Goal: Leave review/rating: Share an evaluation or opinion about a product, service, or content

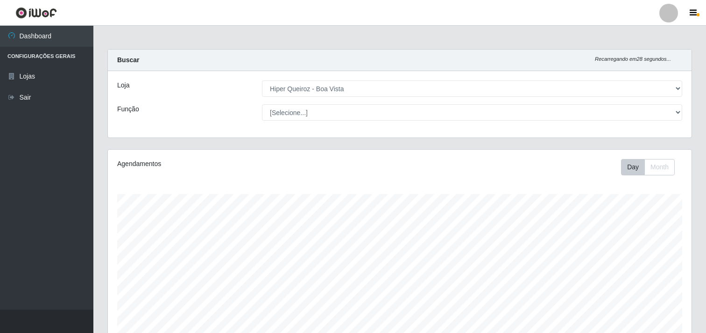
select select "514"
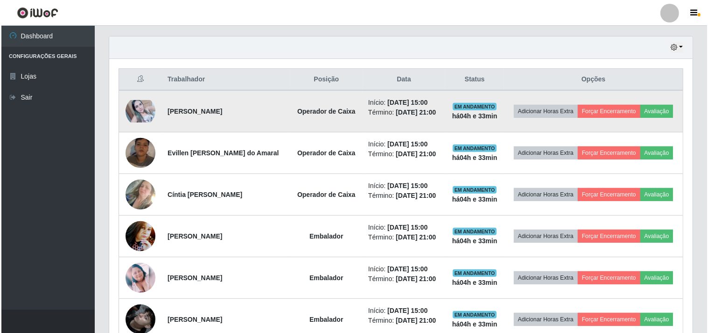
scroll to position [193, 584]
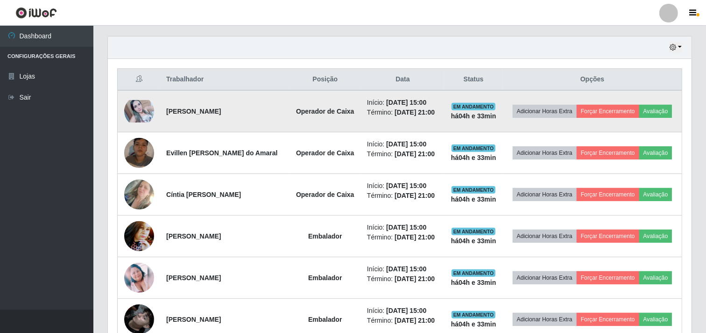
click at [129, 106] on img at bounding box center [139, 111] width 30 height 22
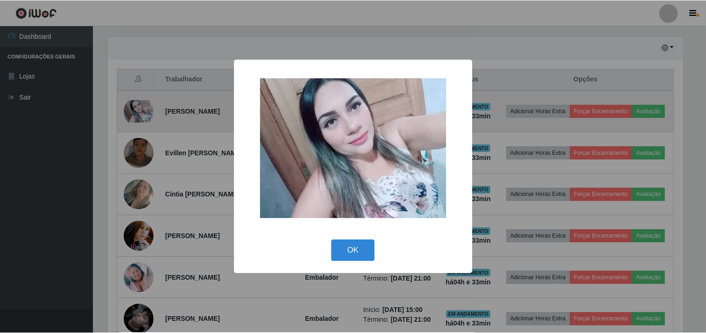
scroll to position [193, 578]
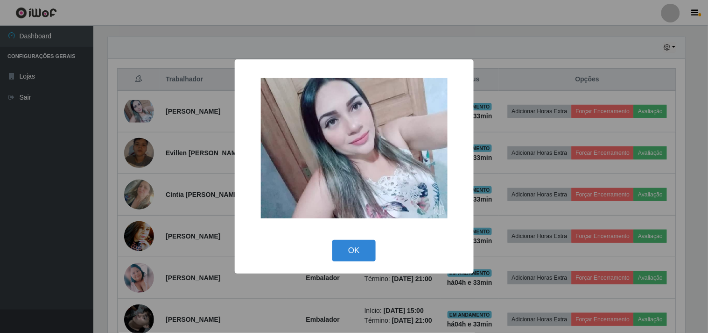
click at [305, 31] on div "× OK Cancel" at bounding box center [354, 166] width 708 height 333
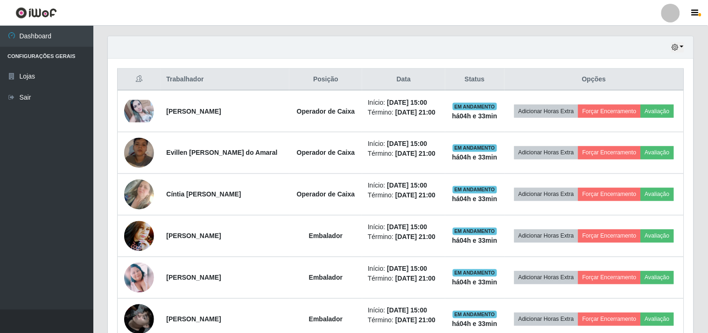
scroll to position [193, 584]
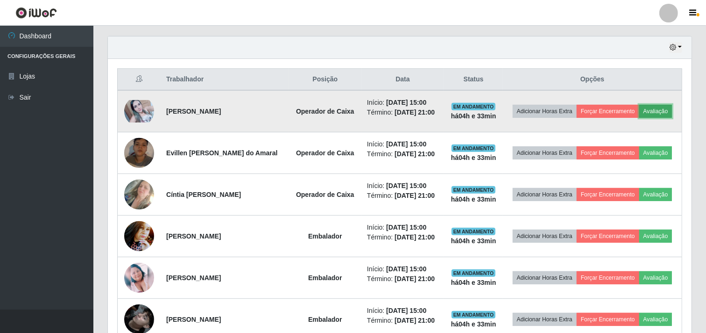
click at [659, 109] on button "Avaliação" at bounding box center [655, 111] width 33 height 13
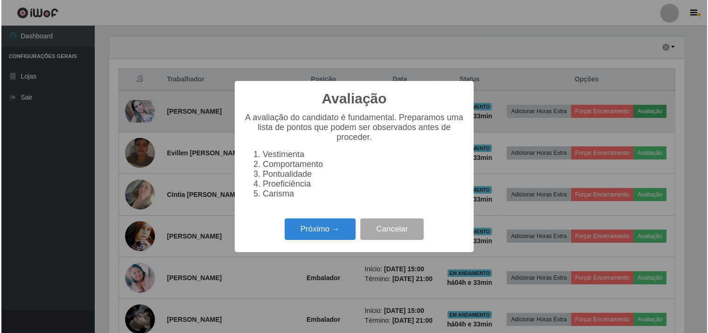
scroll to position [193, 578]
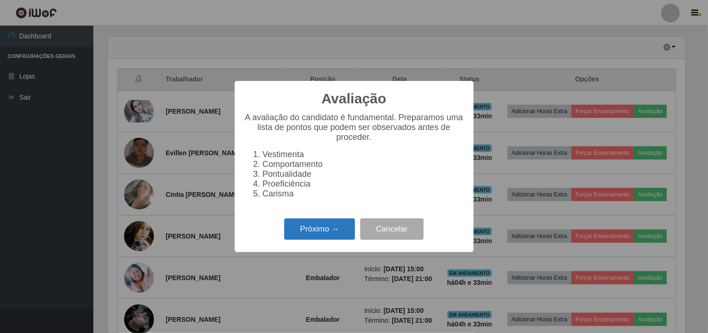
click at [315, 228] on button "Próximo →" at bounding box center [319, 229] width 71 height 22
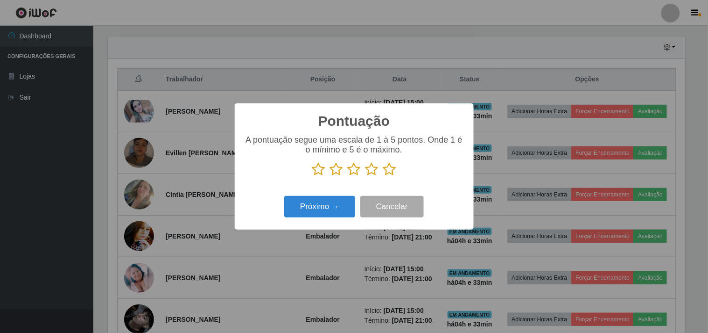
scroll to position [466802, 466418]
click at [389, 170] on icon at bounding box center [389, 169] width 13 height 14
click at [383, 176] on input "radio" at bounding box center [383, 176] width 0 height 0
click at [371, 172] on icon at bounding box center [372, 169] width 13 height 14
click at [366, 176] on input "radio" at bounding box center [366, 176] width 0 height 0
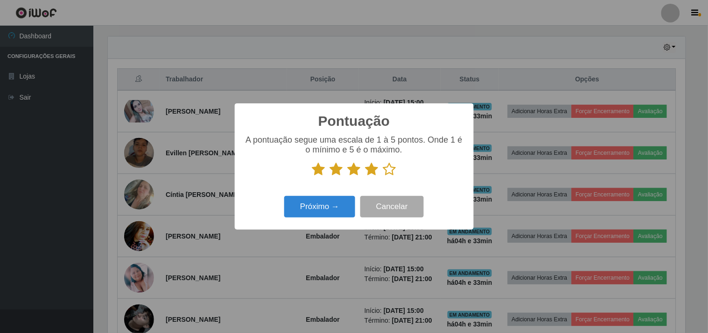
click at [391, 169] on icon at bounding box center [389, 169] width 13 height 14
click at [383, 176] on input "radio" at bounding box center [383, 176] width 0 height 0
click at [333, 206] on button "Próximo →" at bounding box center [319, 207] width 71 height 22
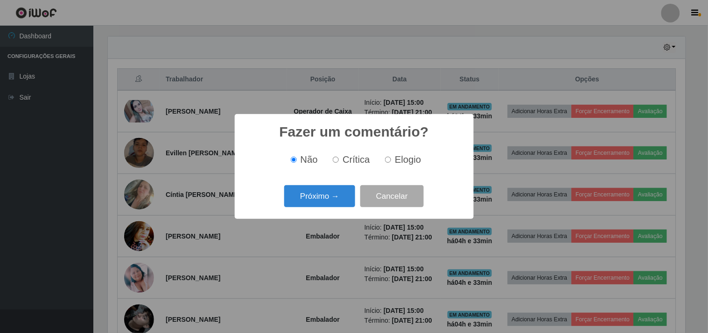
click at [386, 159] on input "Elogio" at bounding box center [388, 159] width 6 height 6
radio input "true"
click at [313, 199] on button "Próximo →" at bounding box center [319, 196] width 71 height 22
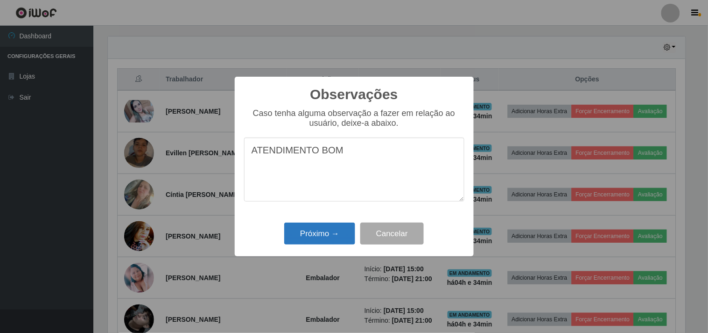
type textarea "ATENDIMENTO BOM"
click at [316, 236] on button "Próximo →" at bounding box center [319, 233] width 71 height 22
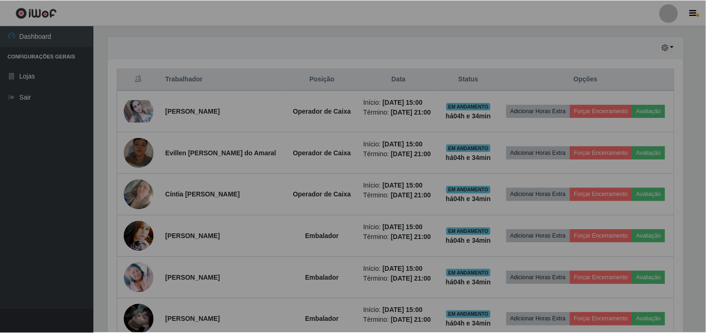
scroll to position [193, 584]
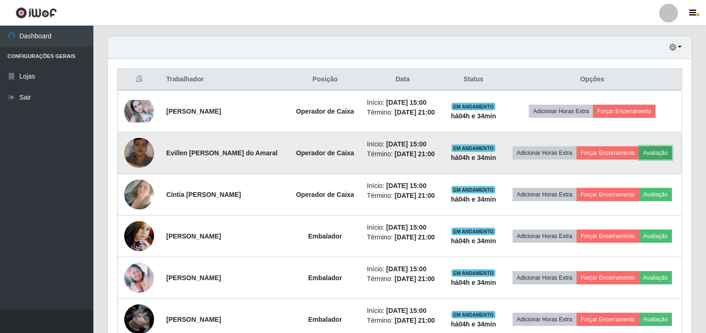
click at [663, 151] on button "Avaliação" at bounding box center [655, 152] width 33 height 13
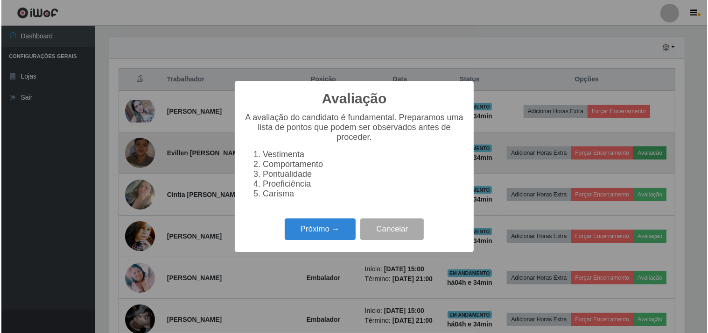
scroll to position [193, 578]
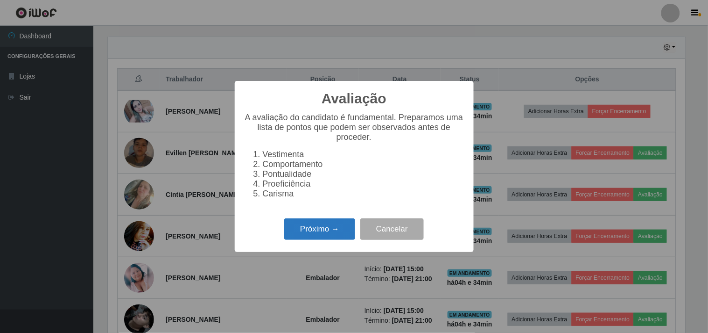
click at [316, 239] on button "Próximo →" at bounding box center [319, 229] width 71 height 22
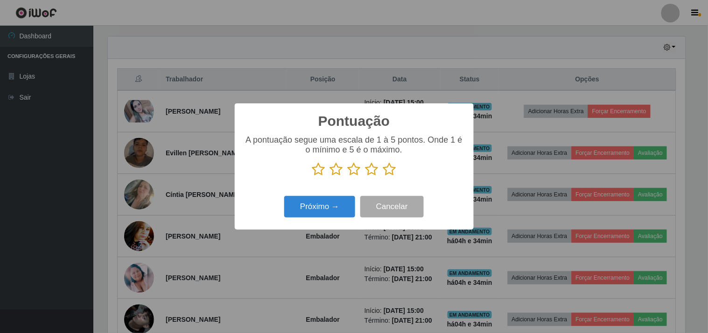
scroll to position [466802, 466418]
click at [386, 173] on icon at bounding box center [389, 169] width 13 height 14
click at [383, 176] on input "radio" at bounding box center [383, 176] width 0 height 0
click at [333, 204] on button "Próximo →" at bounding box center [319, 207] width 71 height 22
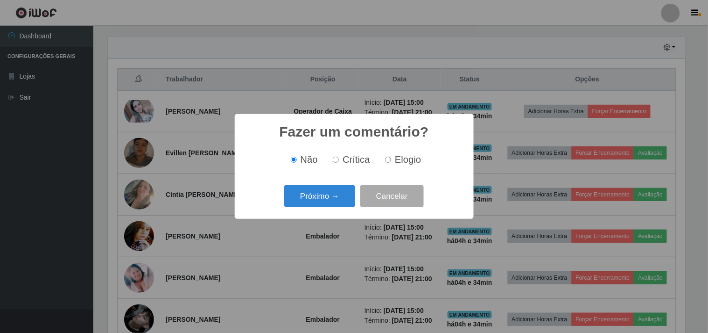
click at [338, 158] on input "Crítica" at bounding box center [336, 159] width 6 height 6
radio input "true"
click at [318, 197] on button "Próximo →" at bounding box center [319, 196] width 71 height 22
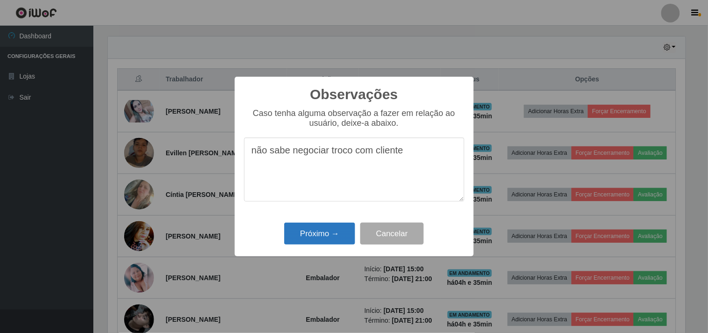
type textarea "não sabe negociar troco com cliente"
click at [311, 236] on button "Próximo →" at bounding box center [319, 233] width 71 height 22
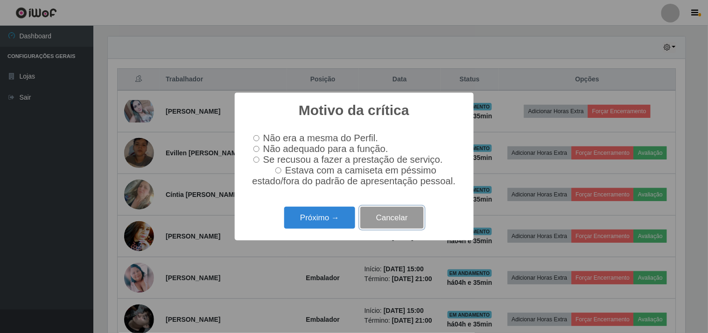
click at [397, 219] on button "Cancelar" at bounding box center [393, 217] width 64 height 22
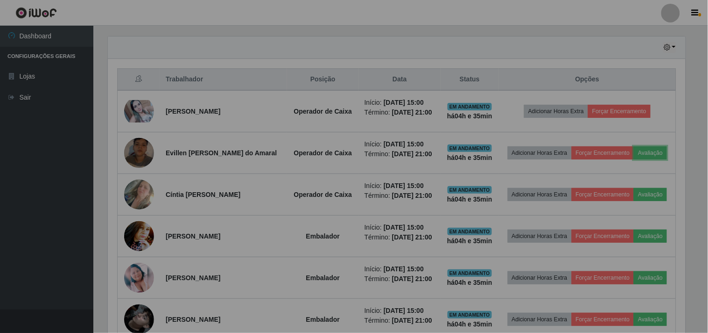
scroll to position [193, 584]
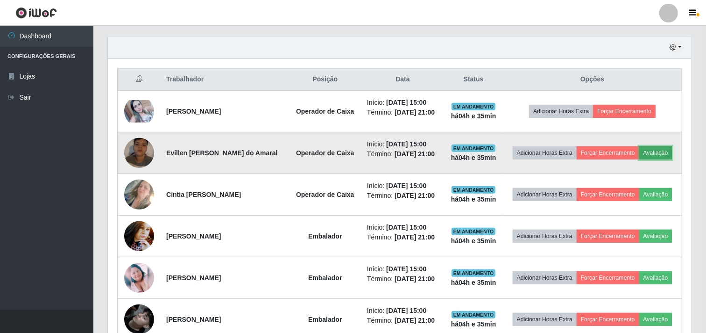
click at [660, 155] on button "Avaliação" at bounding box center [655, 152] width 33 height 13
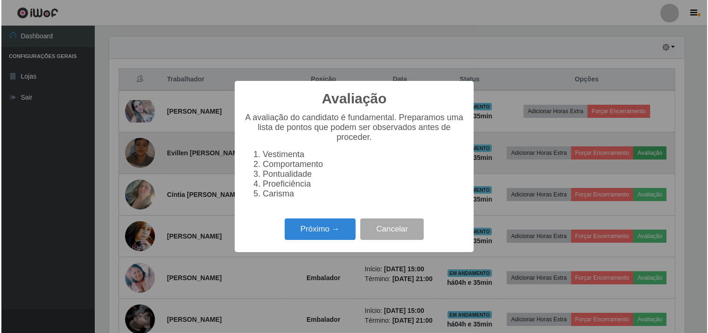
scroll to position [193, 578]
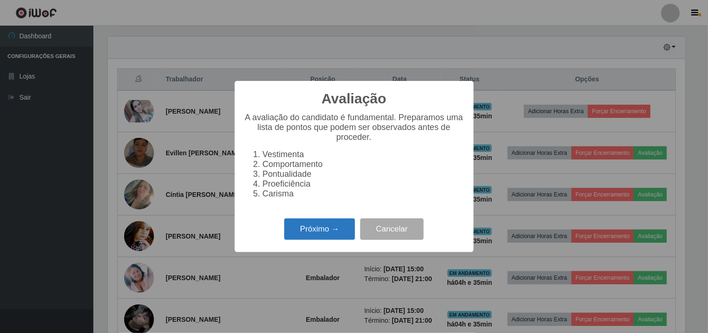
click at [335, 227] on button "Próximo →" at bounding box center [319, 229] width 71 height 22
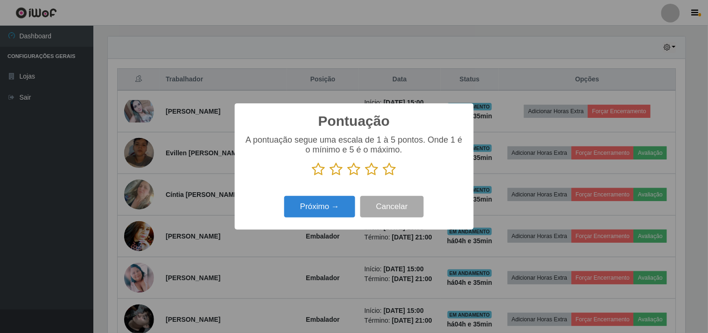
click at [389, 171] on icon at bounding box center [389, 169] width 13 height 14
click at [383, 176] on input "radio" at bounding box center [383, 176] width 0 height 0
click at [331, 210] on button "Próximo →" at bounding box center [319, 207] width 71 height 22
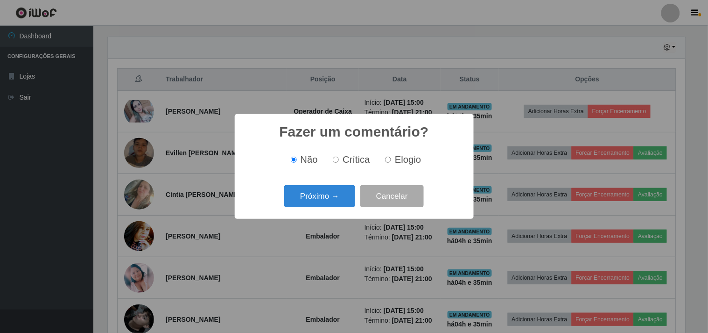
click at [339, 161] on input "Crítica" at bounding box center [336, 159] width 6 height 6
radio input "true"
click at [320, 193] on button "Próximo →" at bounding box center [319, 196] width 71 height 22
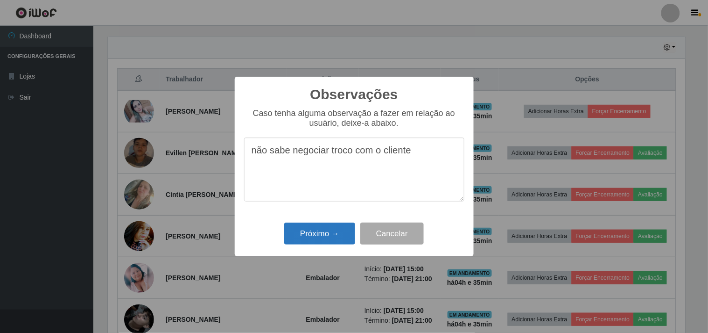
type textarea "não sabe negociar troco com o cliente"
click at [309, 228] on button "Próximo →" at bounding box center [319, 233] width 71 height 22
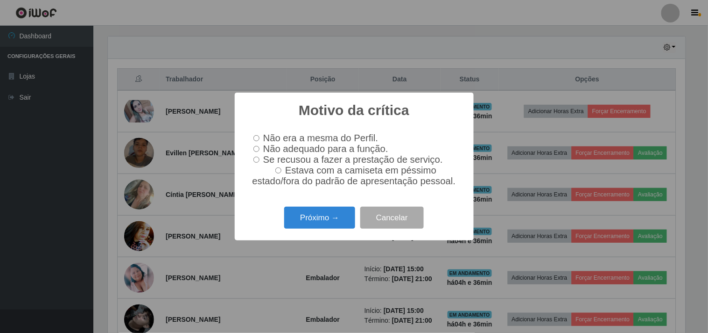
click at [255, 147] on input "Não adequado para a função." at bounding box center [257, 149] width 6 height 6
radio input "true"
click at [325, 219] on button "Próximo →" at bounding box center [319, 217] width 71 height 22
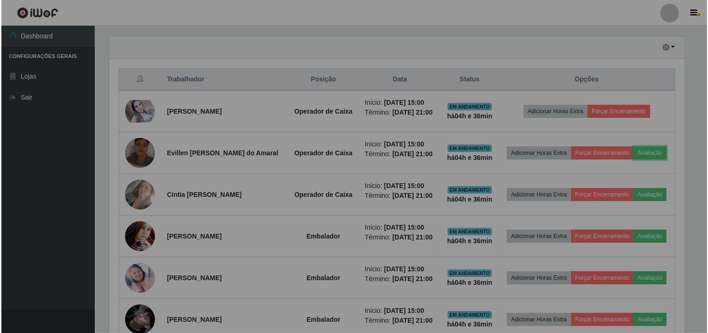
scroll to position [193, 584]
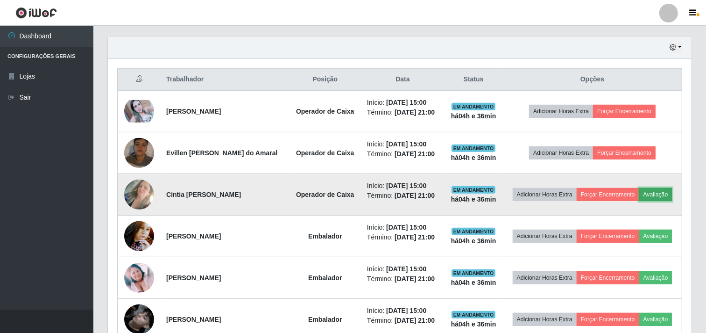
click at [652, 189] on button "Avaliação" at bounding box center [655, 194] width 33 height 13
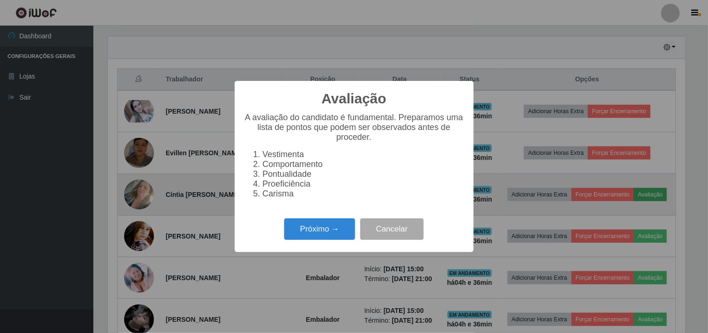
scroll to position [193, 578]
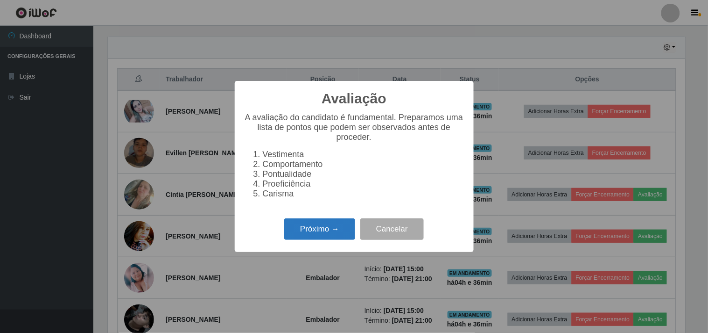
click at [332, 231] on button "Próximo →" at bounding box center [319, 229] width 71 height 22
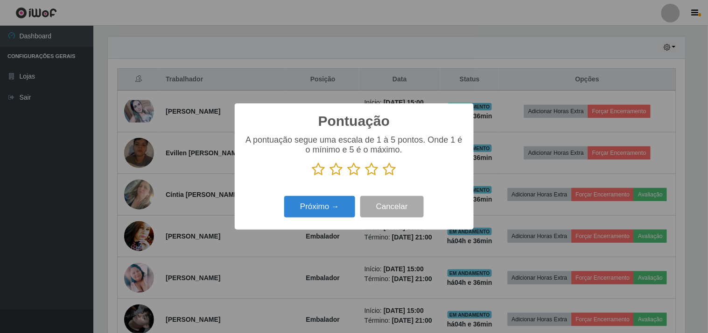
scroll to position [466802, 466418]
click at [372, 169] on icon at bounding box center [372, 169] width 13 height 14
click at [366, 176] on input "radio" at bounding box center [366, 176] width 0 height 0
click at [323, 210] on button "Próximo →" at bounding box center [319, 207] width 71 height 22
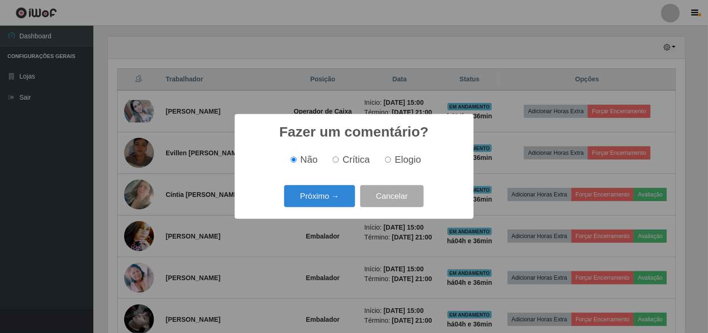
click at [338, 160] on input "Crítica" at bounding box center [336, 159] width 6 height 6
radio input "true"
click at [324, 192] on button "Próximo →" at bounding box center [319, 196] width 71 height 22
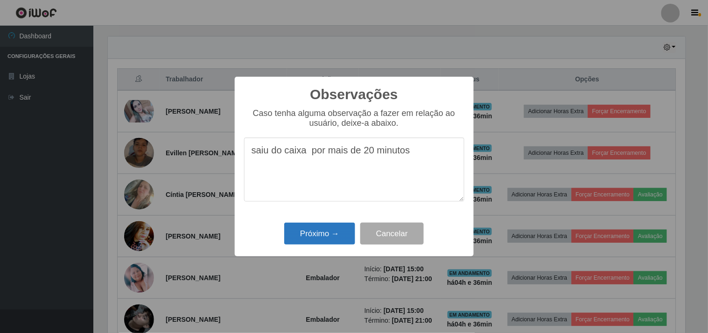
type textarea "saiu do caixa por mais de 20 minutos"
click at [319, 230] on button "Próximo →" at bounding box center [319, 233] width 71 height 22
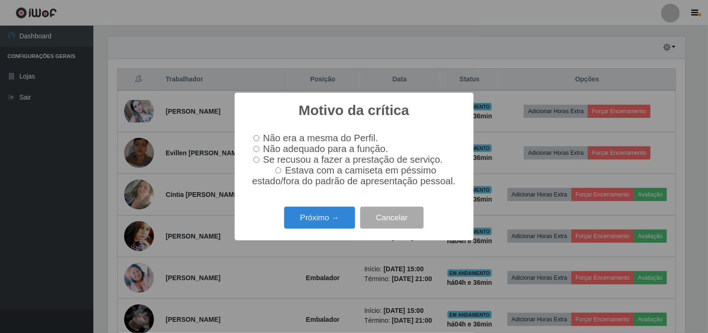
click at [255, 136] on input "Não era a mesma do Perfil." at bounding box center [257, 138] width 6 height 6
radio input "true"
drag, startPoint x: 301, startPoint y: 217, endPoint x: 305, endPoint y: 223, distance: 6.7
click at [305, 223] on button "Próximo →" at bounding box center [319, 217] width 71 height 22
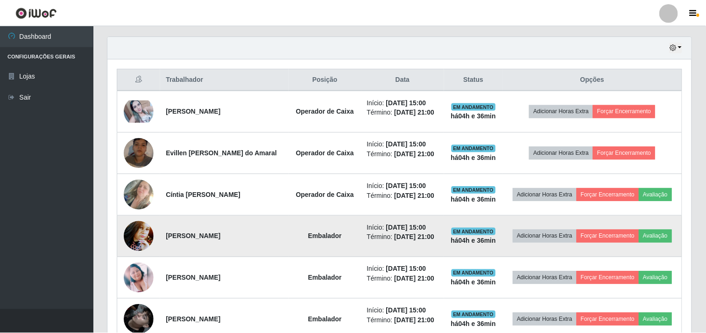
scroll to position [193, 584]
click at [651, 232] on button "Avaliação" at bounding box center [655, 235] width 33 height 13
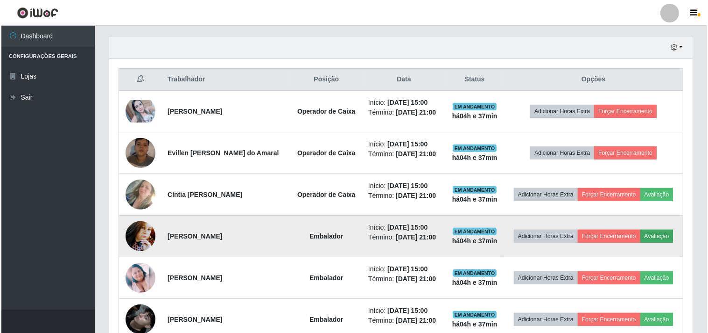
scroll to position [193, 578]
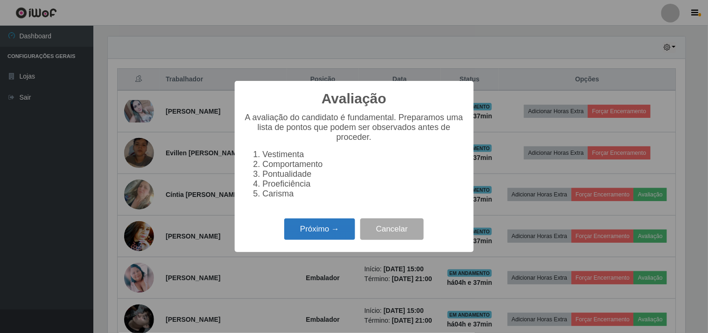
click at [328, 230] on button "Próximo →" at bounding box center [319, 229] width 71 height 22
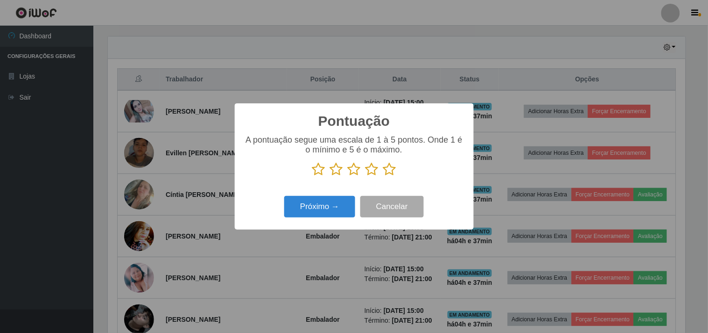
scroll to position [466802, 466418]
click at [391, 170] on icon at bounding box center [389, 169] width 13 height 14
click at [383, 176] on input "radio" at bounding box center [383, 176] width 0 height 0
click at [332, 204] on button "Próximo →" at bounding box center [319, 207] width 71 height 22
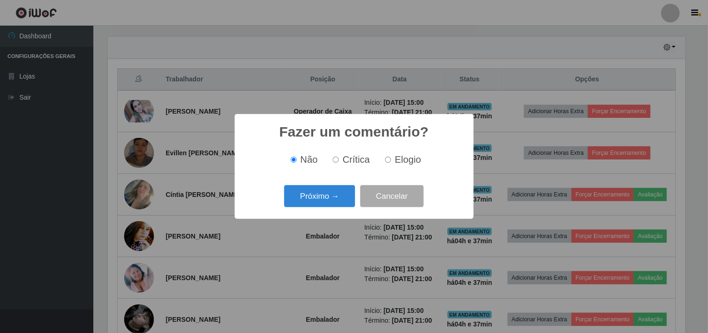
click at [382, 156] on label "Elogio" at bounding box center [402, 159] width 40 height 11
click at [385, 156] on input "Elogio" at bounding box center [388, 159] width 6 height 6
radio input "true"
click at [385, 161] on input "Elogio" at bounding box center [388, 159] width 6 height 6
click at [329, 191] on button "Próximo →" at bounding box center [319, 196] width 71 height 22
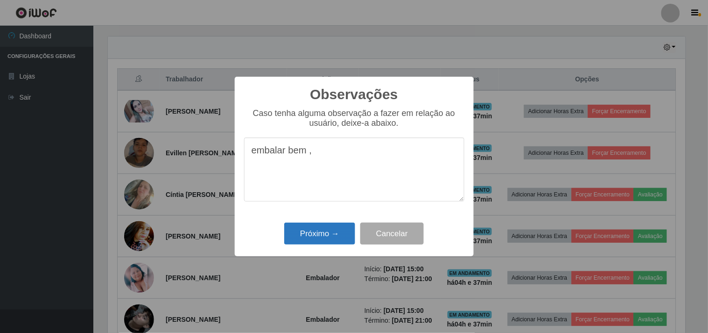
type textarea "embalar bem ,"
click at [328, 229] on button "Próximo →" at bounding box center [319, 233] width 71 height 22
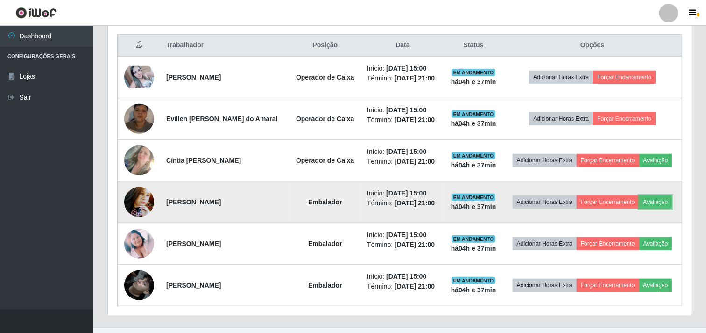
scroll to position [371, 0]
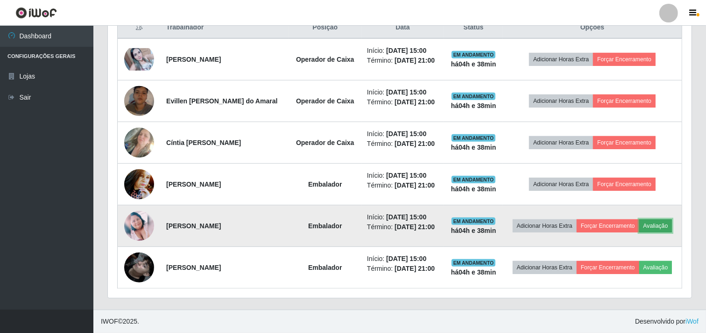
click at [658, 224] on button "Avaliação" at bounding box center [655, 225] width 33 height 13
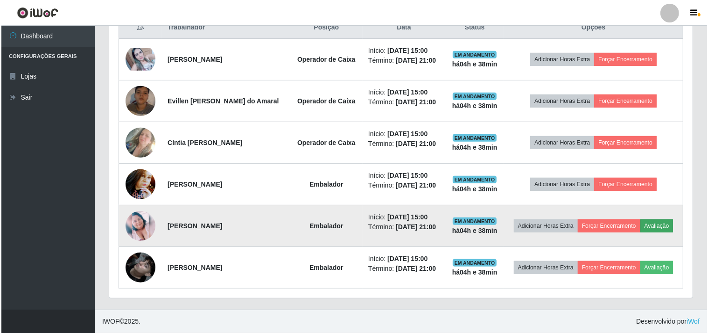
scroll to position [193, 578]
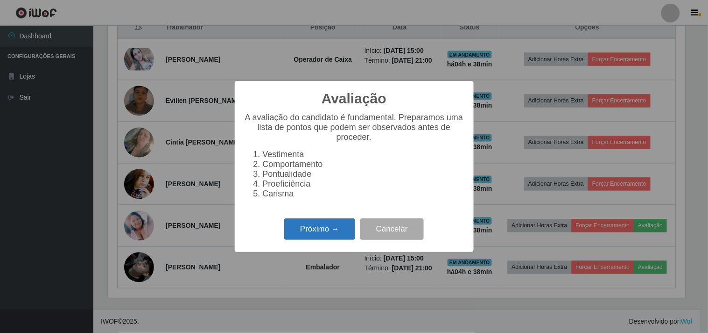
click at [323, 239] on button "Próximo →" at bounding box center [319, 229] width 71 height 22
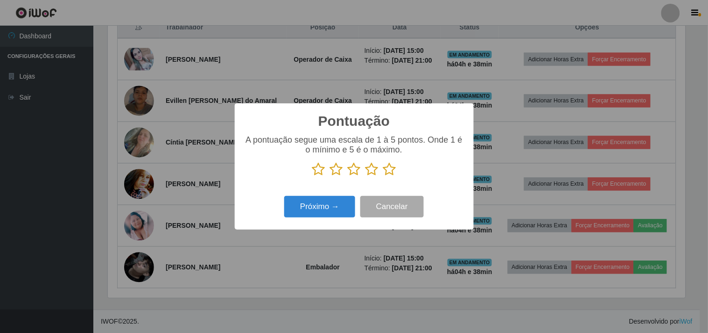
click at [391, 169] on icon at bounding box center [389, 169] width 13 height 14
click at [383, 176] on input "radio" at bounding box center [383, 176] width 0 height 0
click at [336, 204] on button "Próximo →" at bounding box center [319, 207] width 71 height 22
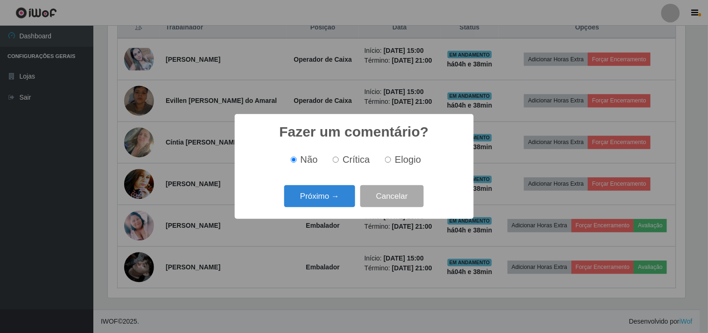
click at [386, 160] on input "Elogio" at bounding box center [388, 159] width 6 height 6
radio input "true"
click at [334, 193] on button "Próximo →" at bounding box center [319, 196] width 71 height 22
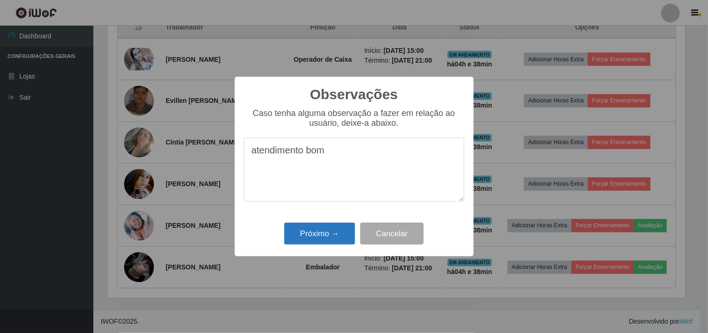
type textarea "atendimento bom"
click at [311, 239] on button "Próximo →" at bounding box center [319, 233] width 71 height 22
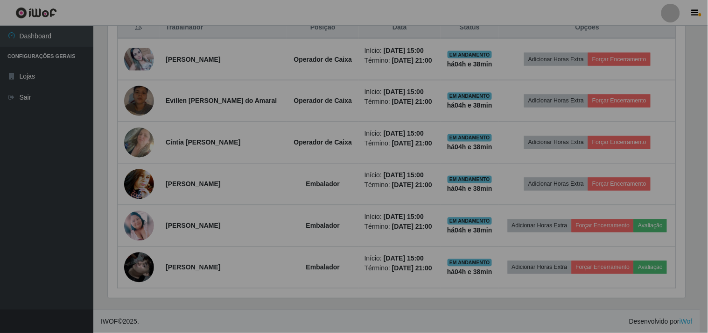
scroll to position [193, 584]
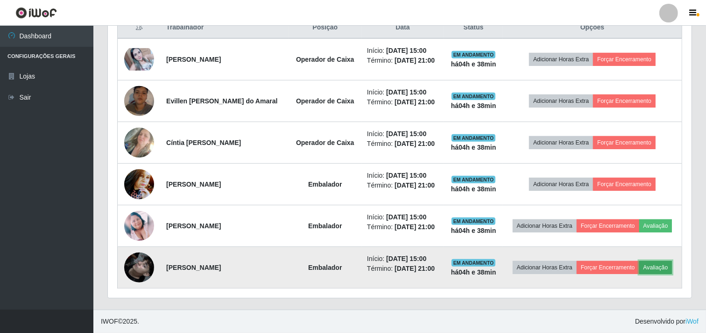
click at [654, 266] on button "Avaliação" at bounding box center [655, 267] width 33 height 13
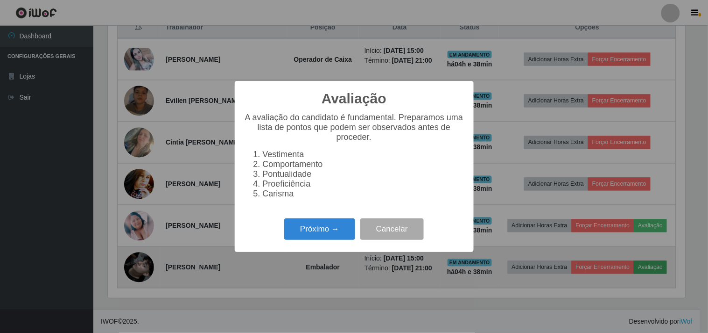
scroll to position [193, 578]
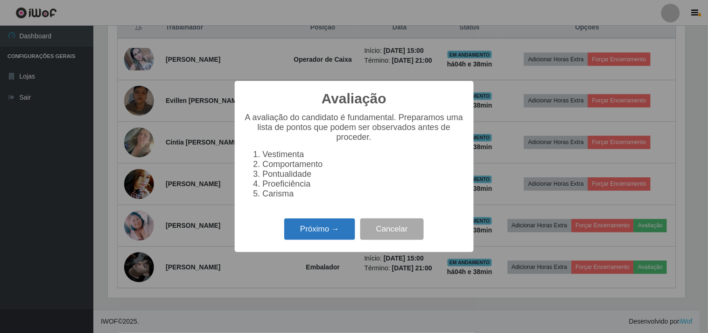
click at [323, 237] on button "Próximo →" at bounding box center [319, 229] width 71 height 22
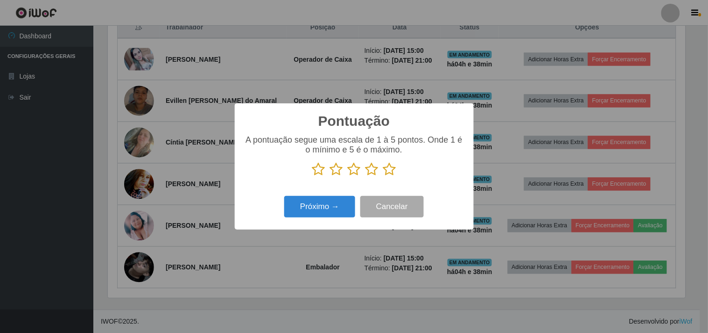
scroll to position [466802, 466418]
click at [392, 170] on icon at bounding box center [389, 169] width 13 height 14
click at [383, 176] on input "radio" at bounding box center [383, 176] width 0 height 0
click at [334, 209] on button "Próximo →" at bounding box center [319, 207] width 71 height 22
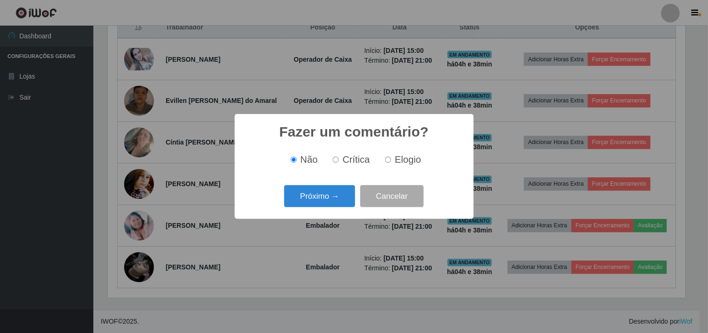
click at [339, 162] on input "Crítica" at bounding box center [336, 159] width 6 height 6
radio input "true"
click at [332, 196] on button "Próximo →" at bounding box center [319, 196] width 71 height 22
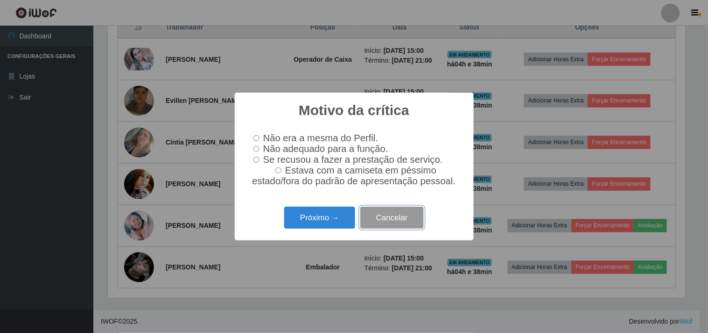
click at [402, 221] on button "Cancelar" at bounding box center [393, 217] width 64 height 22
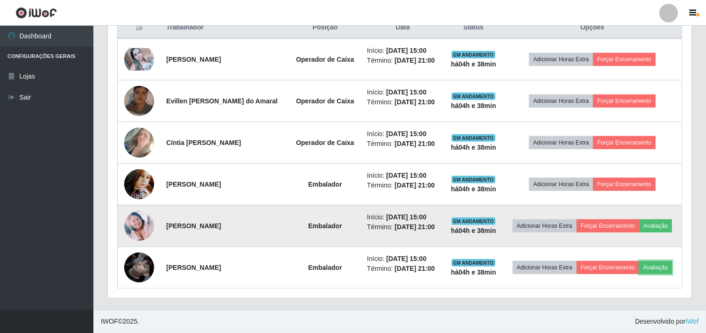
scroll to position [193, 584]
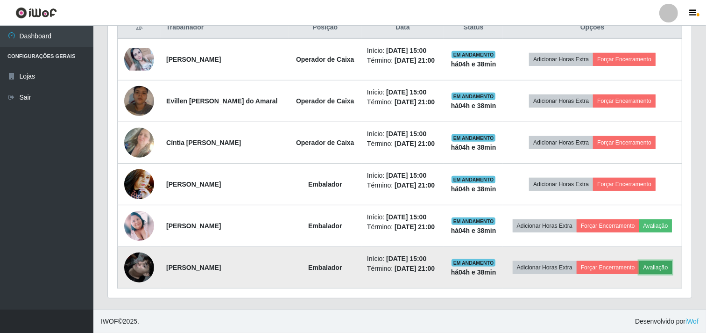
click at [653, 265] on button "Avaliação" at bounding box center [655, 267] width 33 height 13
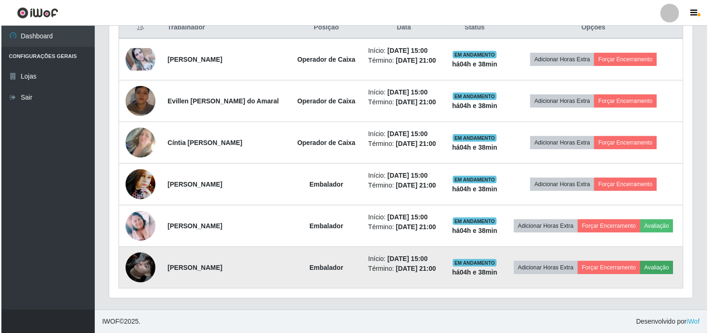
scroll to position [193, 578]
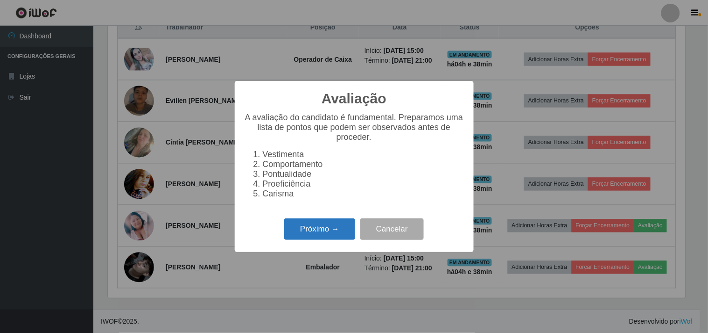
click at [329, 233] on button "Próximo →" at bounding box center [319, 229] width 71 height 22
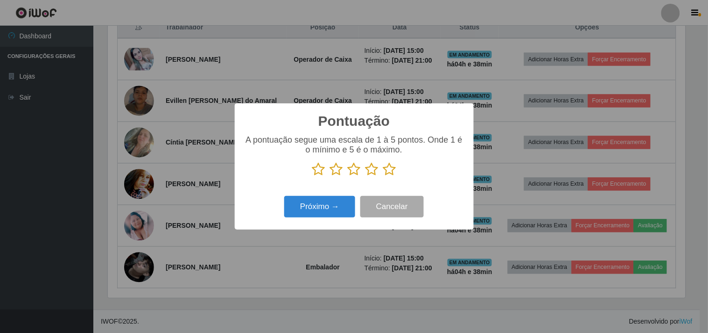
click at [388, 170] on icon at bounding box center [389, 169] width 13 height 14
click at [383, 176] on input "radio" at bounding box center [383, 176] width 0 height 0
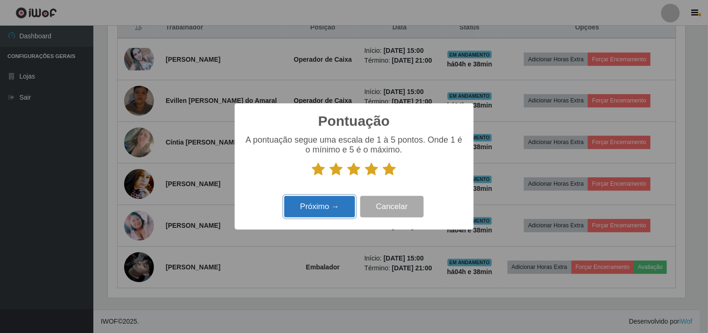
click at [342, 205] on button "Próximo →" at bounding box center [319, 207] width 71 height 22
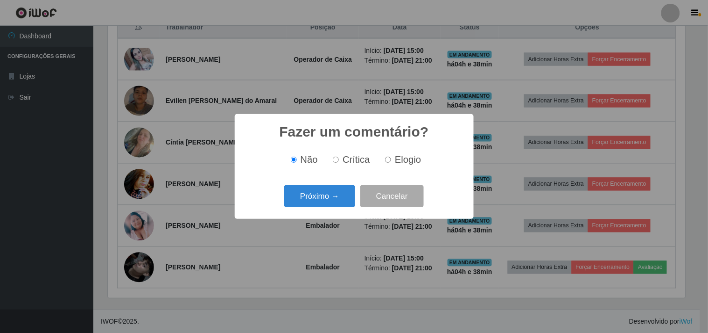
click at [339, 160] on input "Crítica" at bounding box center [336, 159] width 6 height 6
radio input "true"
click at [329, 190] on button "Próximo →" at bounding box center [319, 196] width 71 height 22
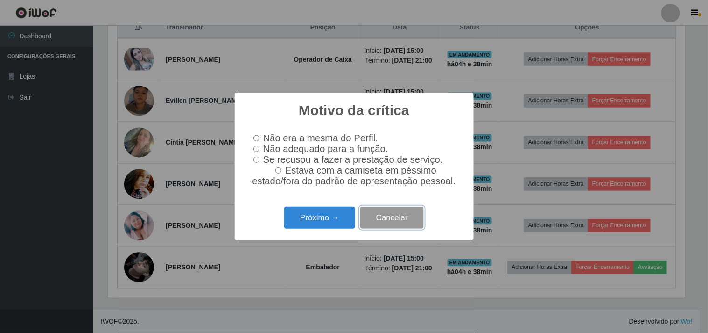
click at [398, 225] on button "Cancelar" at bounding box center [393, 217] width 64 height 22
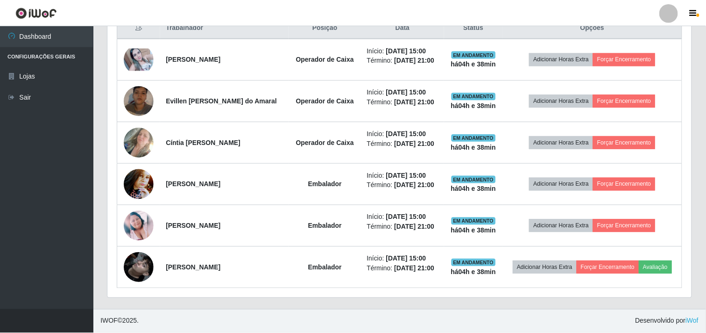
scroll to position [193, 584]
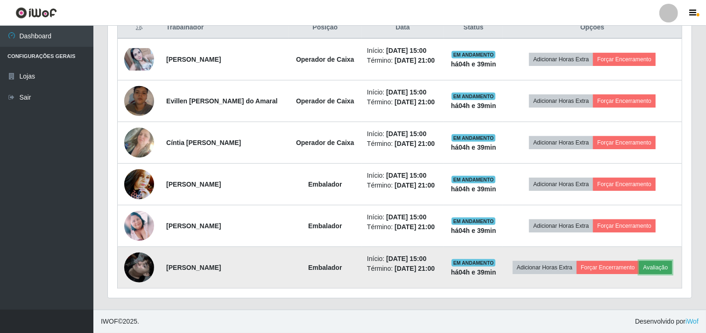
click at [654, 264] on button "Avaliação" at bounding box center [655, 267] width 33 height 13
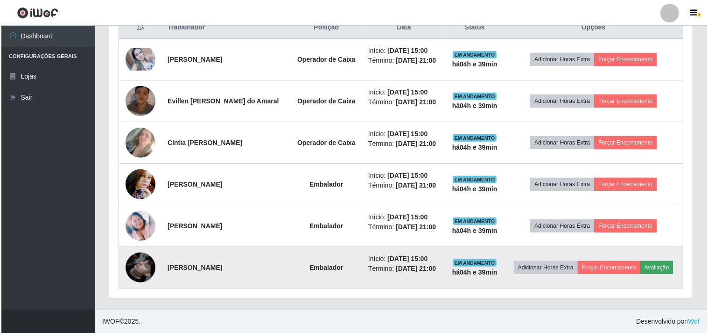
scroll to position [193, 578]
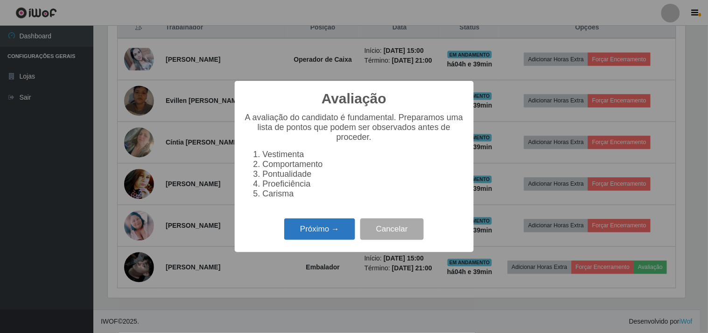
click at [330, 239] on button "Próximo →" at bounding box center [319, 229] width 71 height 22
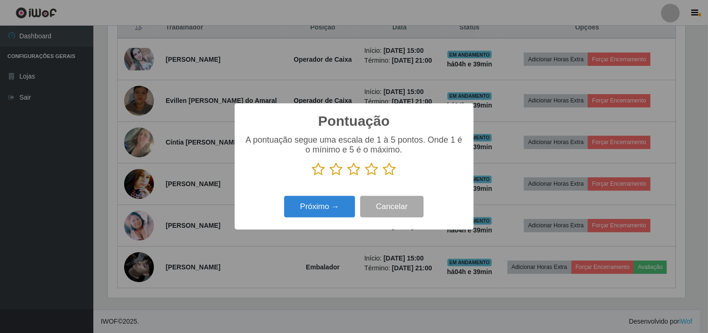
click at [390, 169] on icon at bounding box center [389, 169] width 13 height 14
click at [383, 176] on input "radio" at bounding box center [383, 176] width 0 height 0
click at [323, 210] on button "Próximo →" at bounding box center [319, 207] width 71 height 22
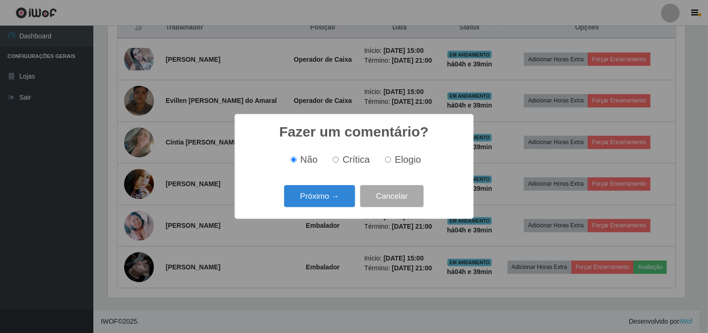
click at [337, 157] on input "Crítica" at bounding box center [336, 159] width 6 height 6
radio input "true"
click at [320, 197] on button "Próximo →" at bounding box center [319, 196] width 71 height 22
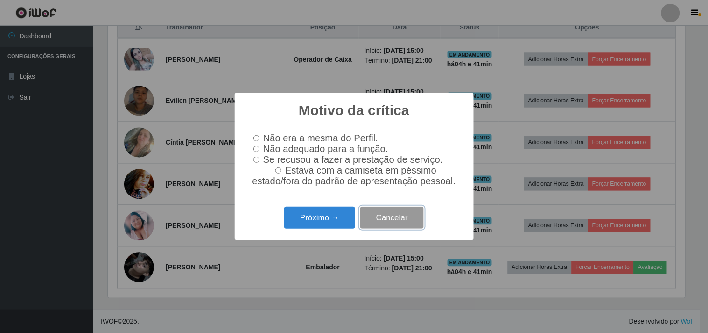
click at [405, 218] on button "Cancelar" at bounding box center [393, 217] width 64 height 22
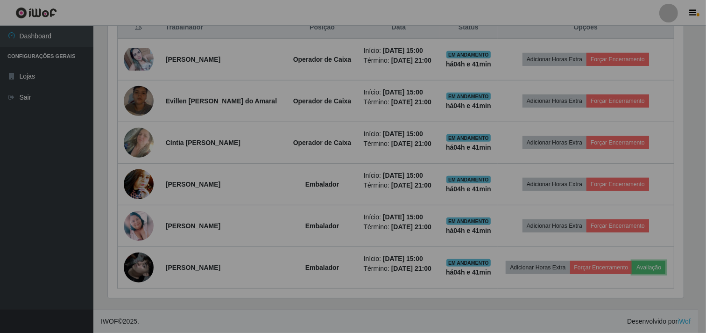
scroll to position [193, 584]
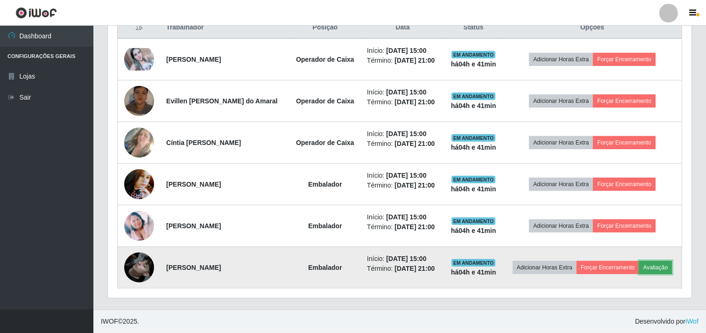
click at [669, 266] on button "Avaliação" at bounding box center [655, 267] width 33 height 13
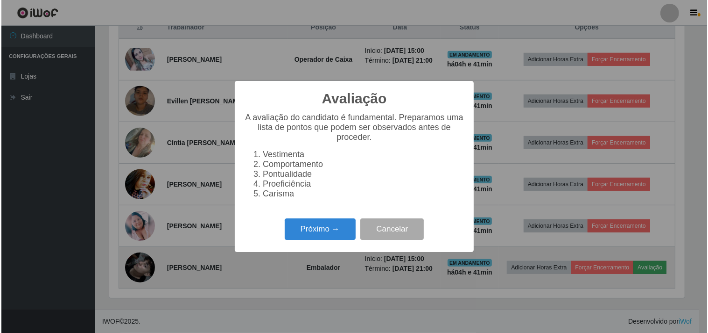
scroll to position [193, 578]
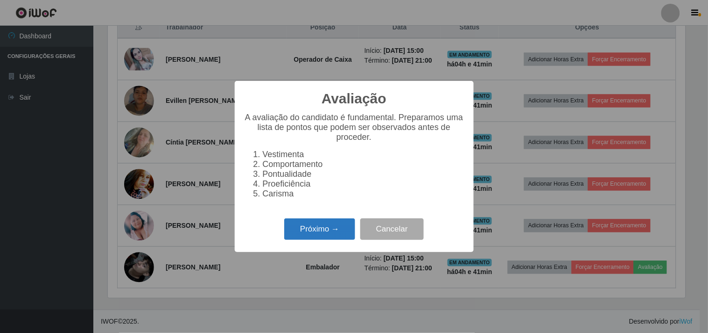
click at [316, 240] on button "Próximo →" at bounding box center [319, 229] width 71 height 22
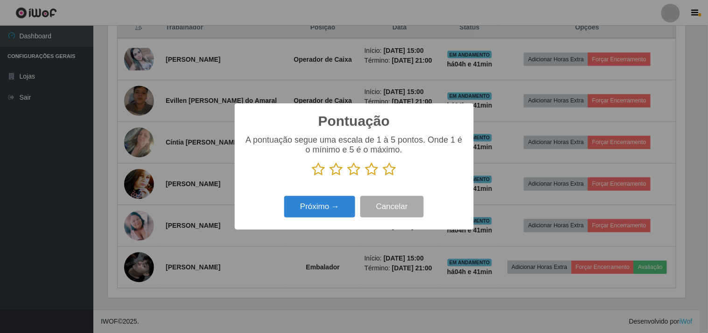
scroll to position [466802, 466418]
click at [369, 170] on icon at bounding box center [372, 169] width 13 height 14
click at [366, 176] on input "radio" at bounding box center [366, 176] width 0 height 0
click at [323, 205] on button "Próximo →" at bounding box center [319, 207] width 71 height 22
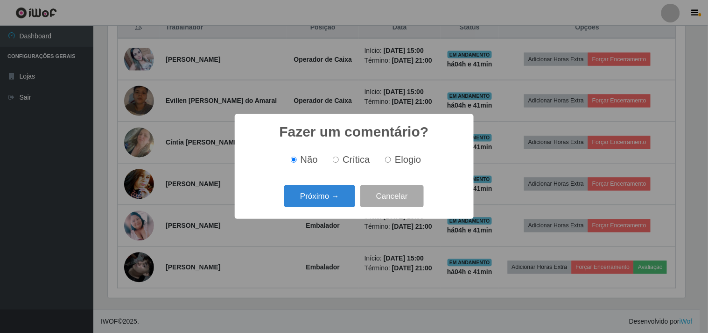
click at [339, 159] on label "Crítica" at bounding box center [349, 159] width 41 height 11
click at [335, 165] on label "Crítica" at bounding box center [349, 159] width 41 height 11
click at [335, 163] on input "Crítica" at bounding box center [336, 159] width 6 height 6
radio input "true"
click at [335, 161] on input "Crítica" at bounding box center [336, 159] width 6 height 6
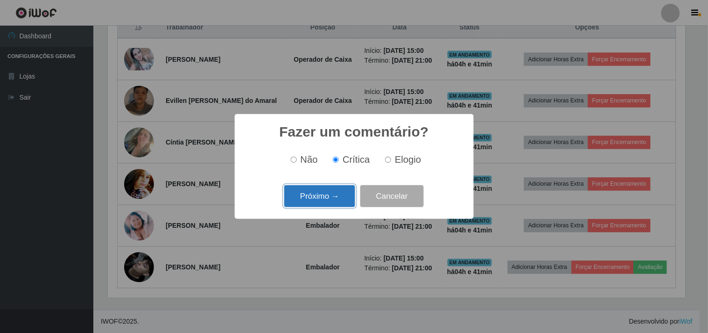
click at [325, 196] on button "Próximo →" at bounding box center [319, 196] width 71 height 22
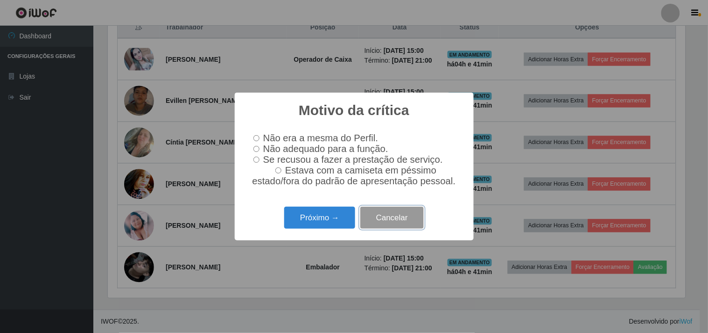
click at [387, 226] on button "Cancelar" at bounding box center [393, 217] width 64 height 22
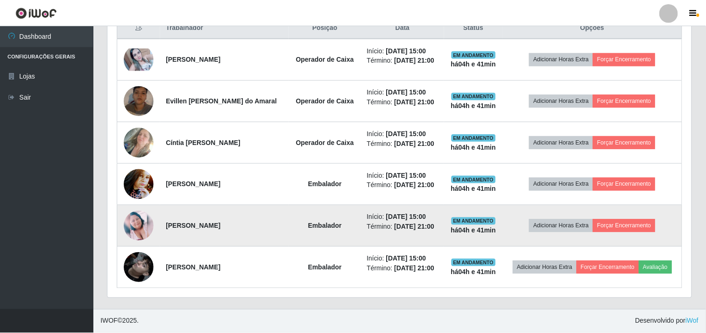
scroll to position [193, 584]
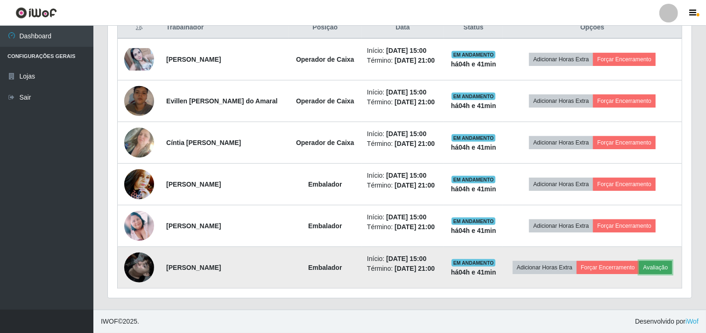
click at [654, 268] on button "Avaliação" at bounding box center [655, 267] width 33 height 13
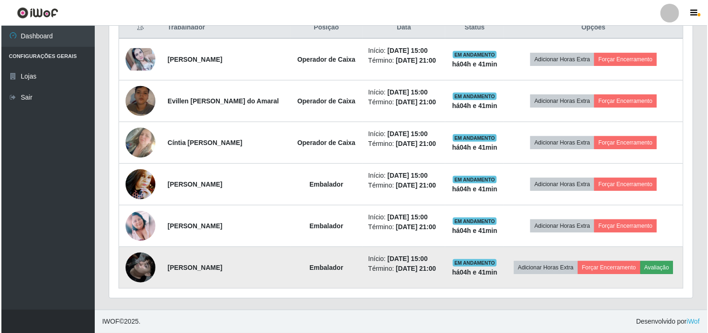
scroll to position [193, 578]
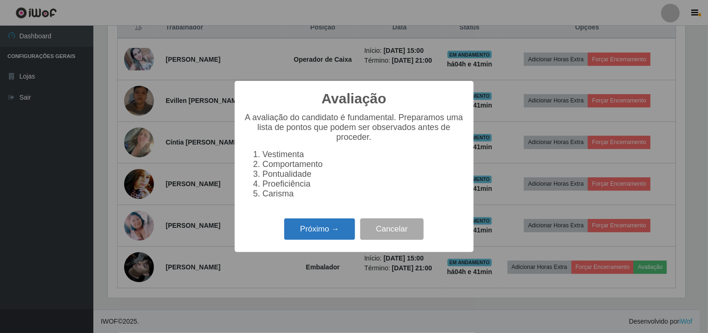
click at [342, 227] on button "Próximo →" at bounding box center [319, 229] width 71 height 22
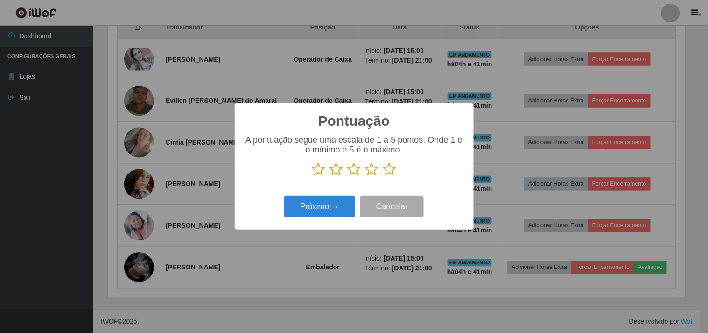
click at [387, 173] on icon at bounding box center [389, 169] width 13 height 14
click at [383, 176] on input "radio" at bounding box center [383, 176] width 0 height 0
click at [335, 209] on button "Próximo →" at bounding box center [319, 207] width 71 height 22
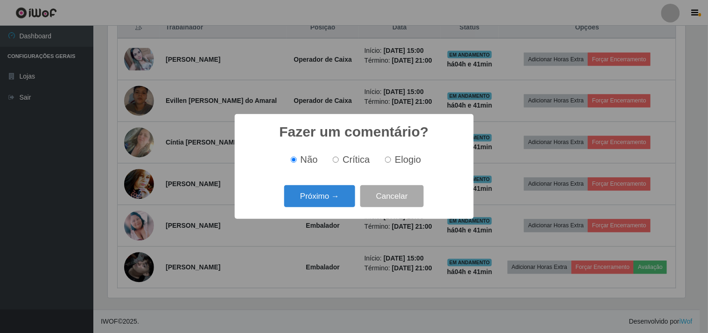
click at [387, 161] on input "Elogio" at bounding box center [388, 159] width 6 height 6
radio input "true"
click at [342, 197] on button "Próximo →" at bounding box center [319, 196] width 71 height 22
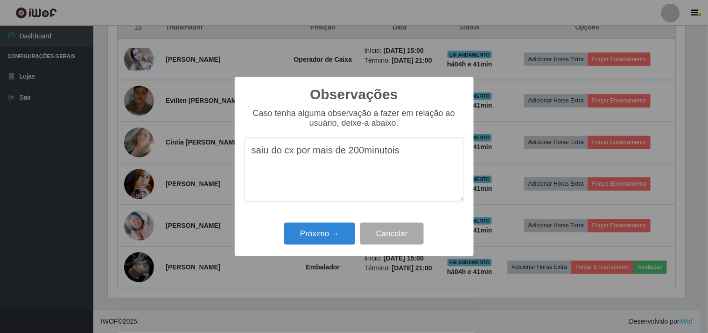
click at [358, 155] on textarea "saiu do cx por mais de 200minutois" at bounding box center [354, 169] width 220 height 64
click at [400, 156] on textarea "saiu do cx por mais de 20minutois" at bounding box center [354, 169] width 220 height 64
type textarea "saiu do cx por mais de 20minutos"
click at [323, 229] on button "Próximo →" at bounding box center [319, 233] width 71 height 22
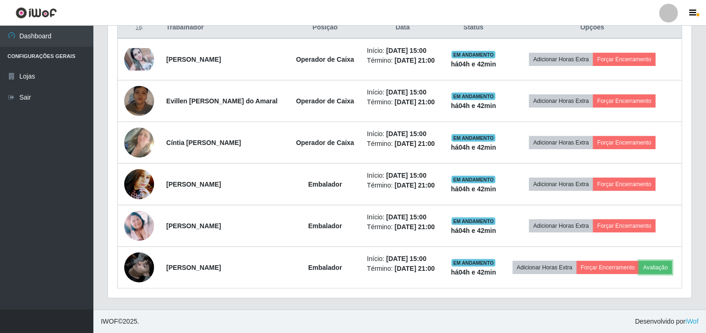
scroll to position [193, 584]
